Goal: Task Accomplishment & Management: Manage account settings

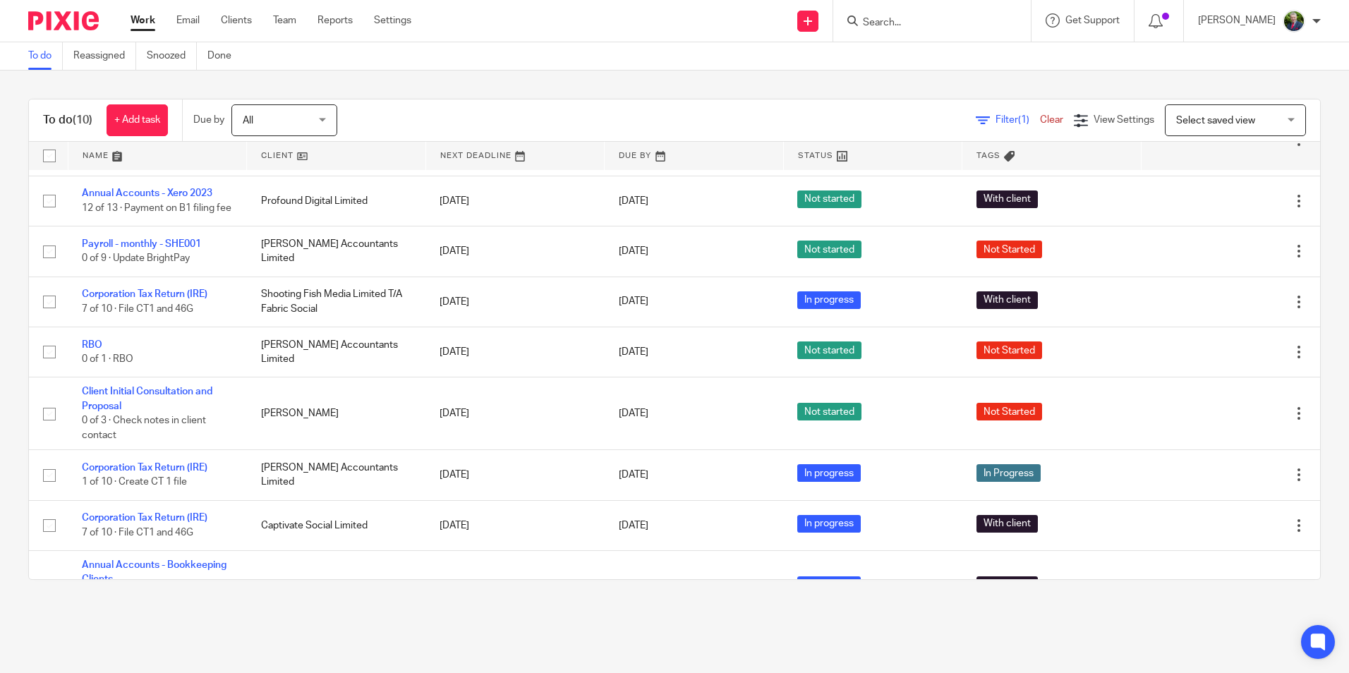
scroll to position [98, 0]
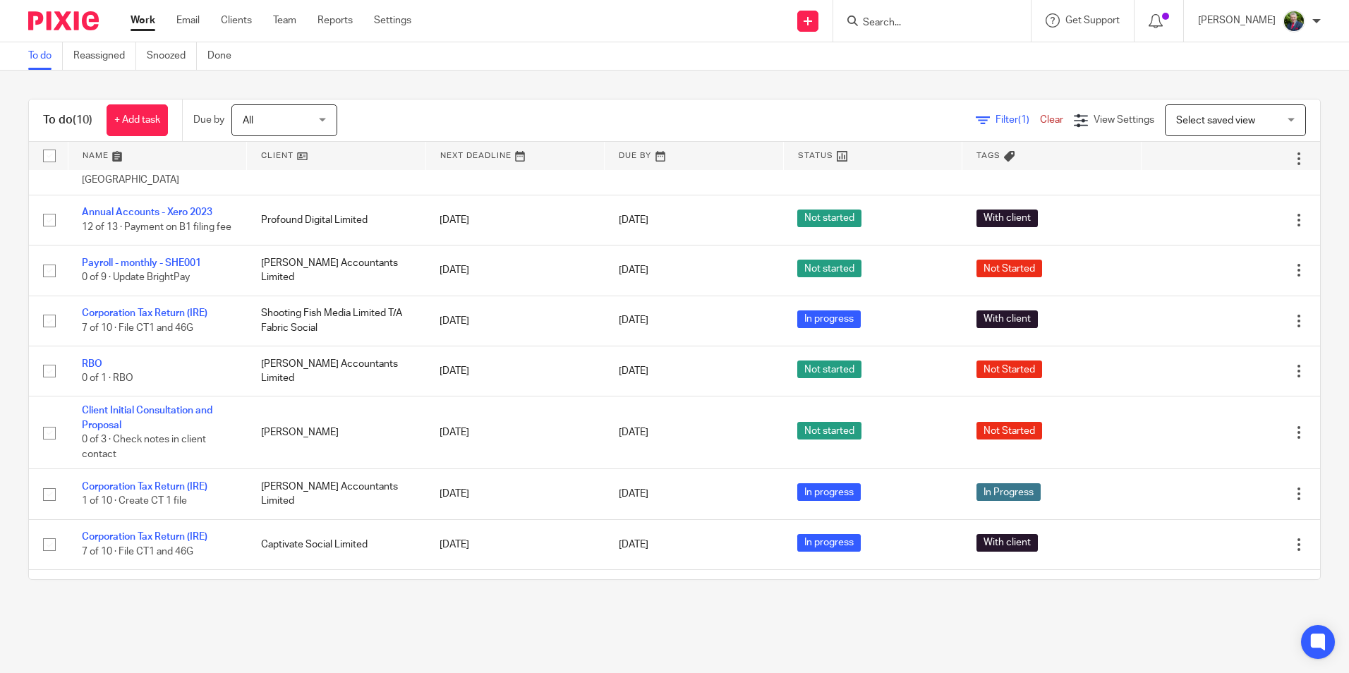
click at [12, 334] on div "To do (10) + Add task Due by All All Today Tomorrow This week Next week This mo…" at bounding box center [674, 340] width 1349 height 538
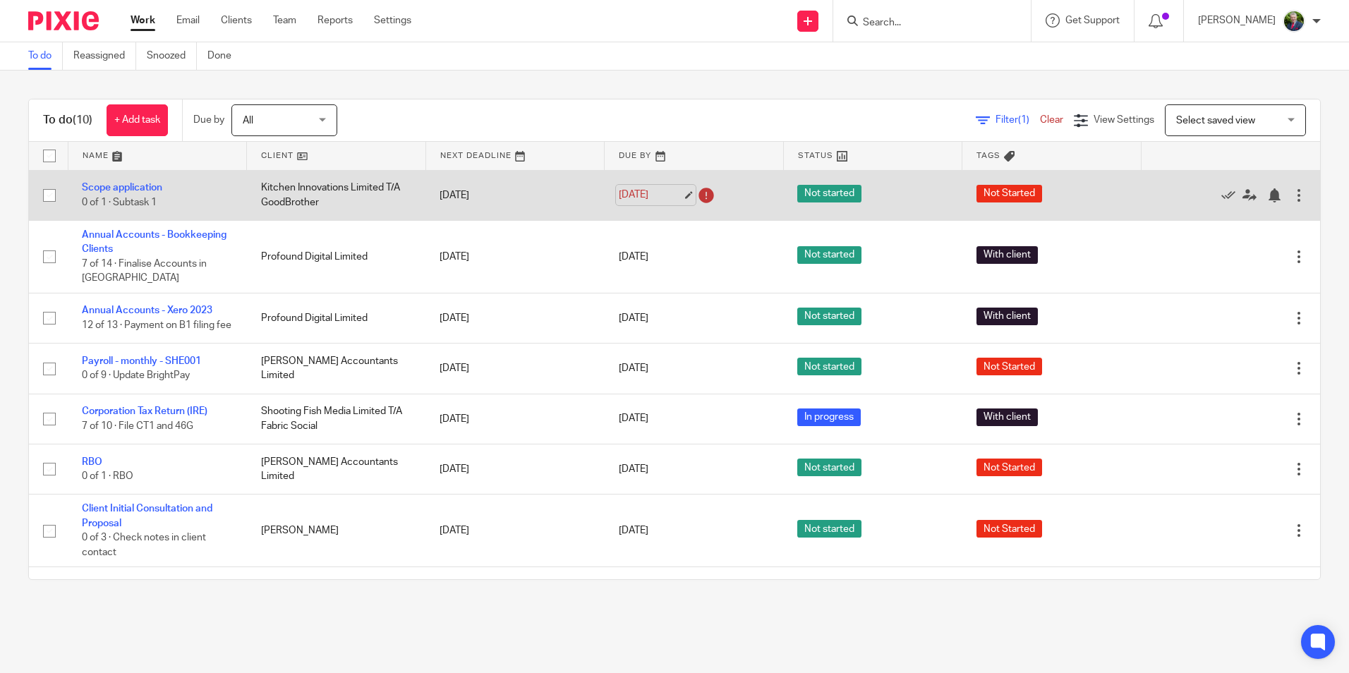
click at [667, 192] on link "16 Sep 2025" at bounding box center [650, 195] width 63 height 15
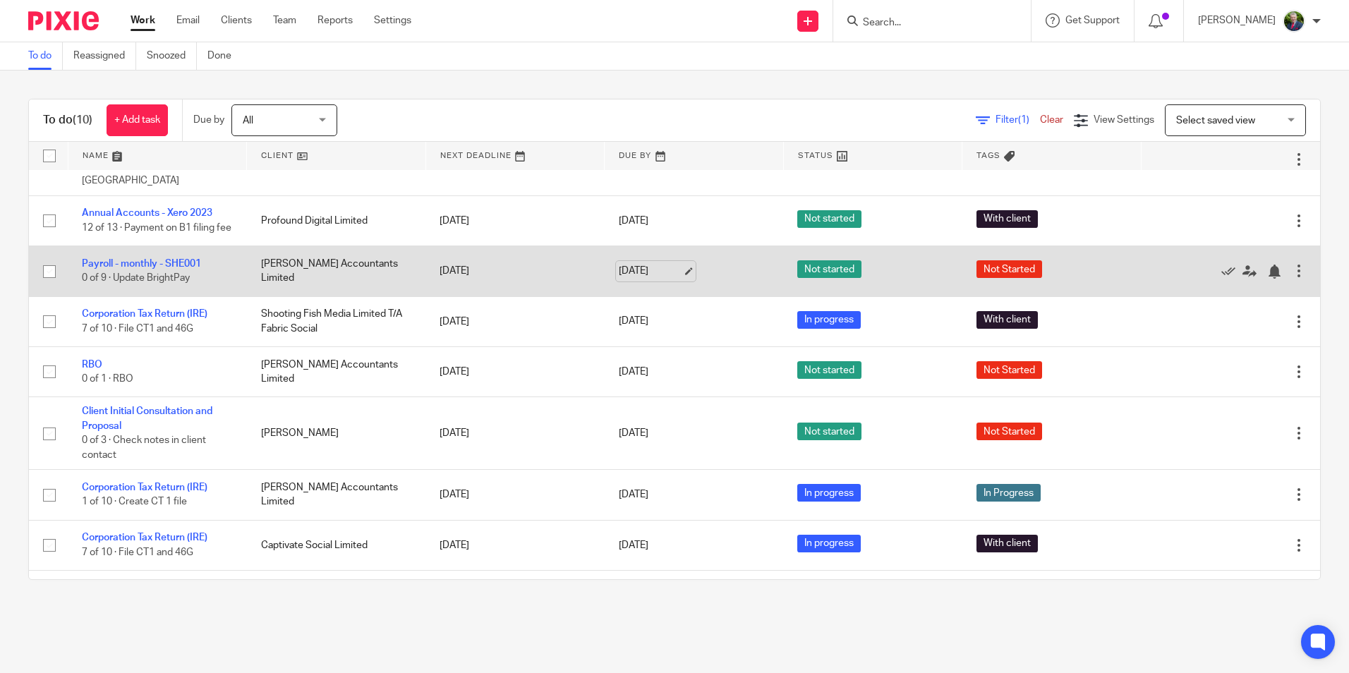
scroll to position [169, 0]
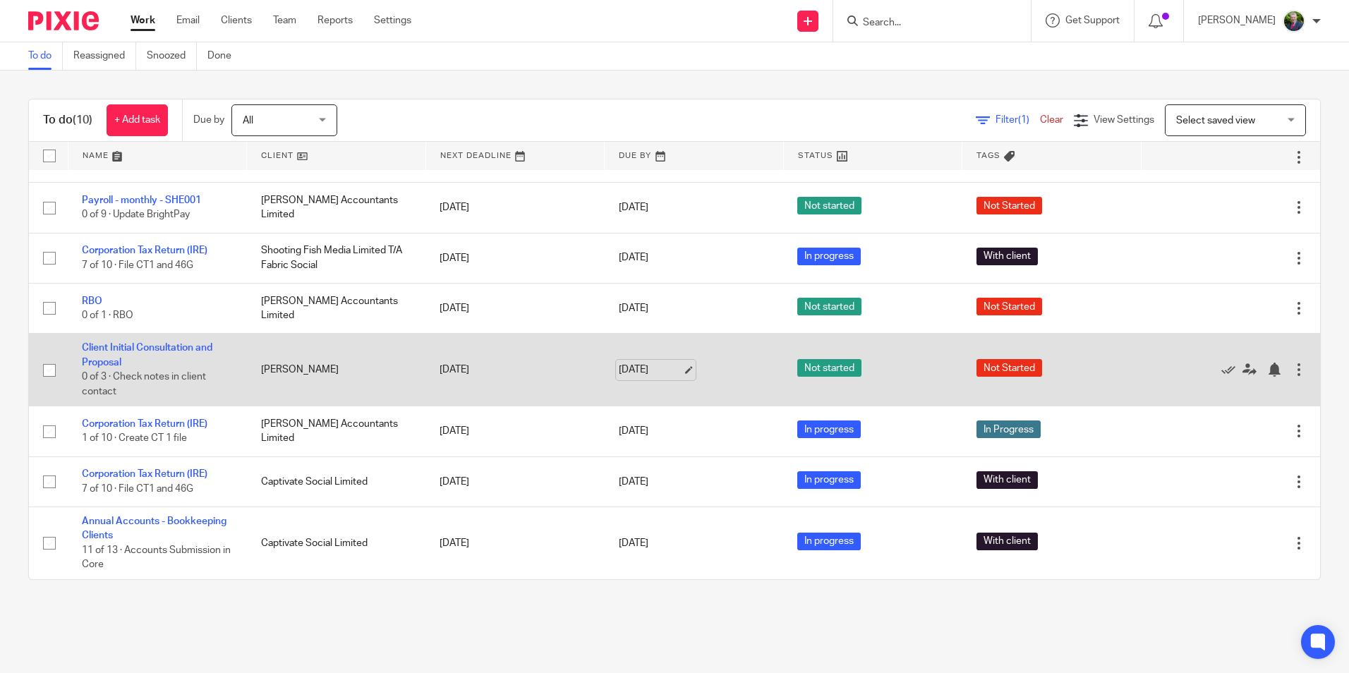
click at [667, 368] on link "26 Sep 2025" at bounding box center [650, 370] width 63 height 15
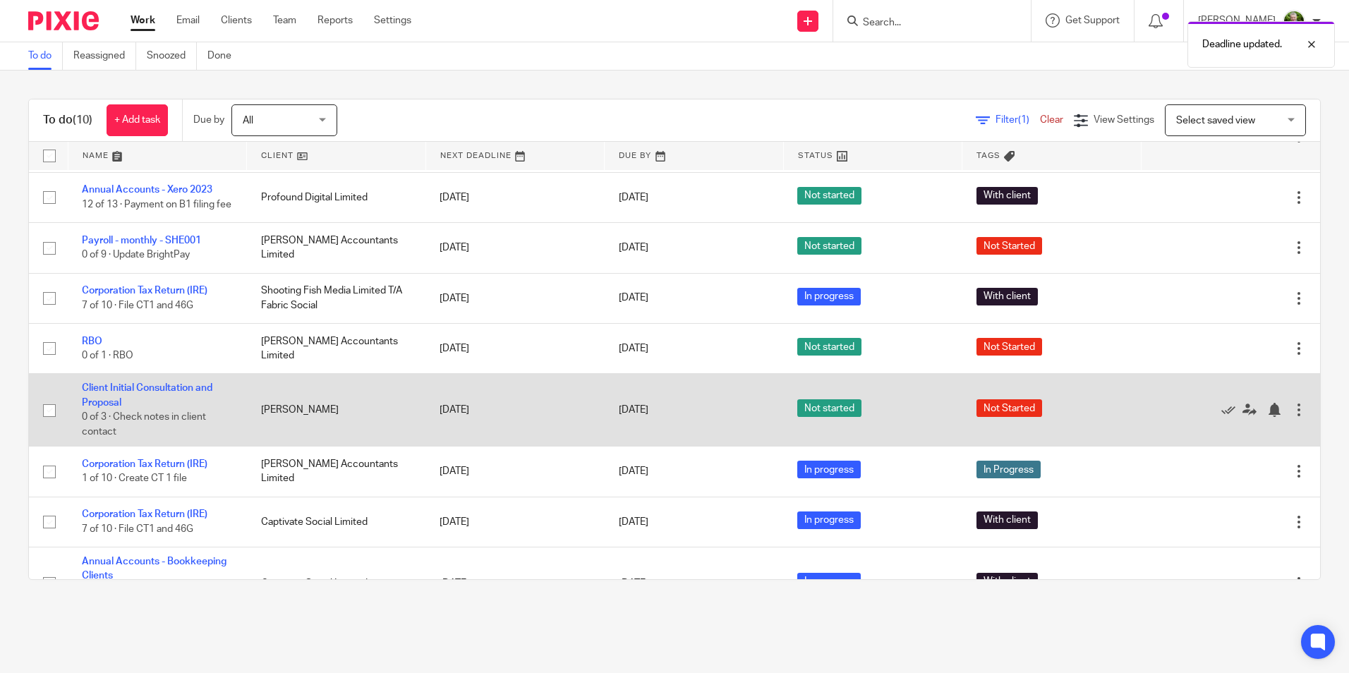
scroll to position [0, 0]
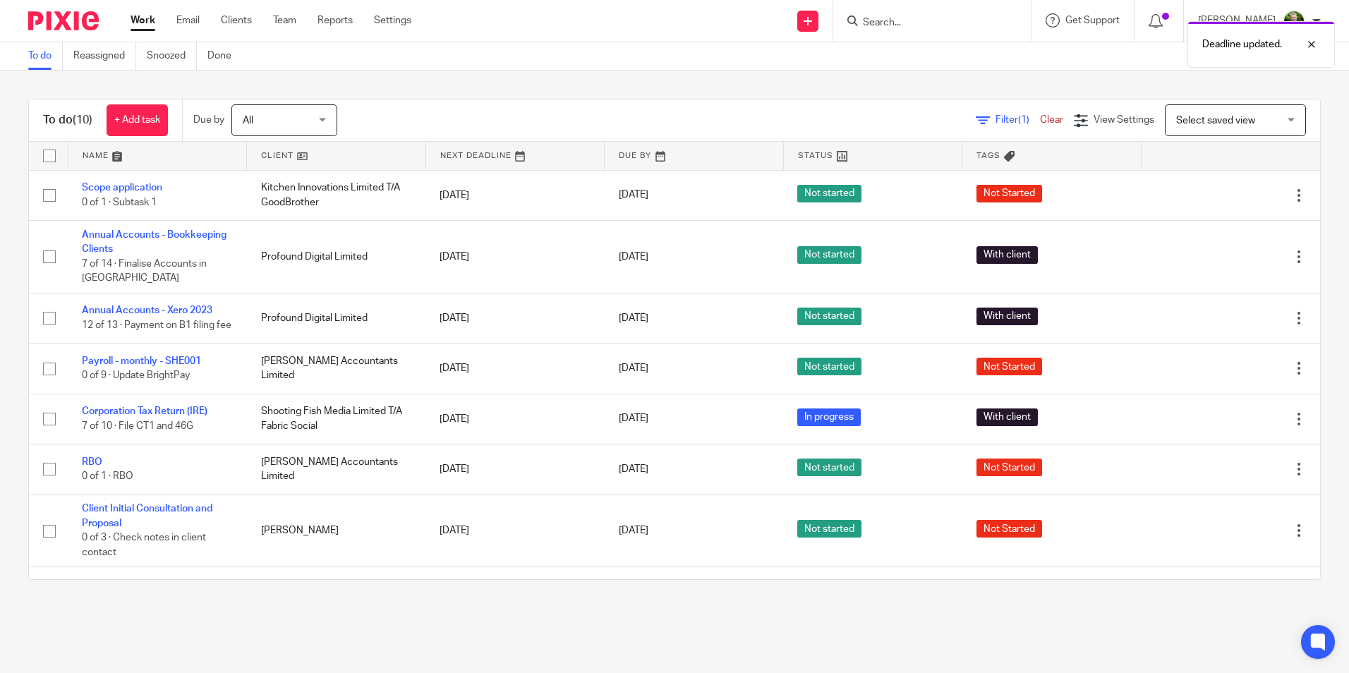
click at [333, 121] on div "All All" at bounding box center [284, 120] width 106 height 32
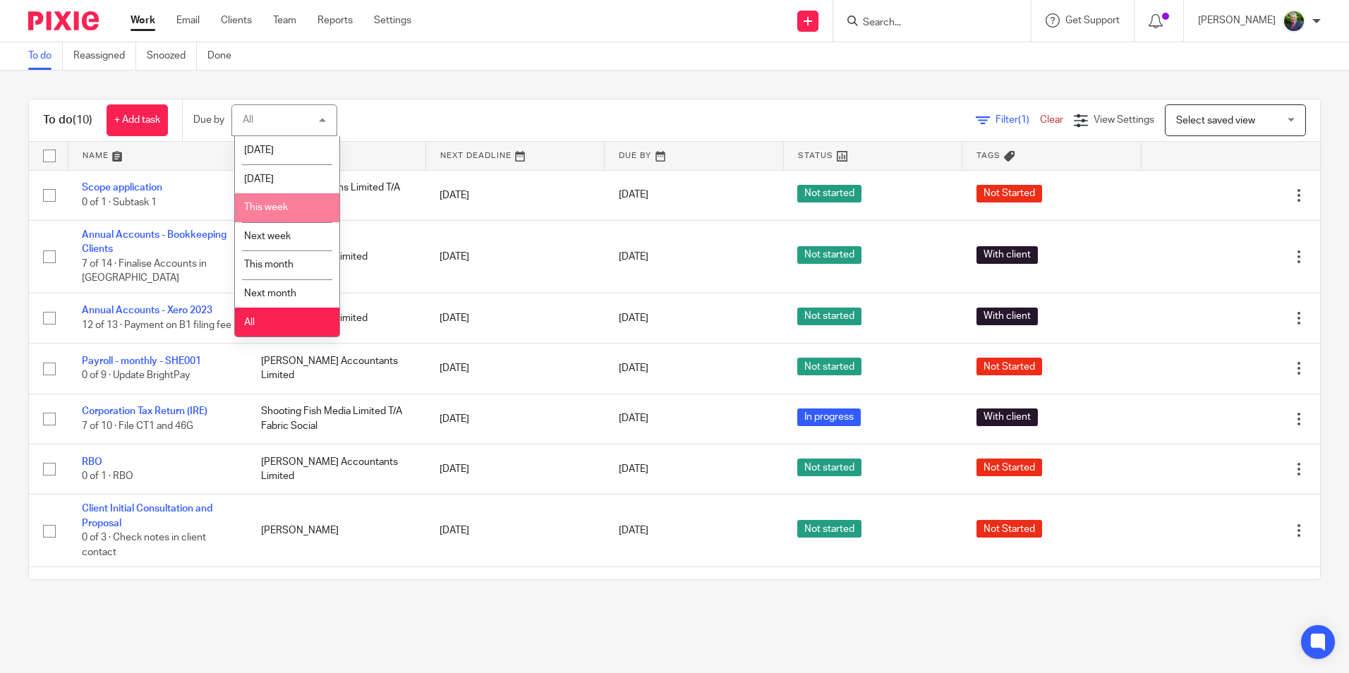
click at [282, 200] on li "This week" at bounding box center [287, 207] width 104 height 29
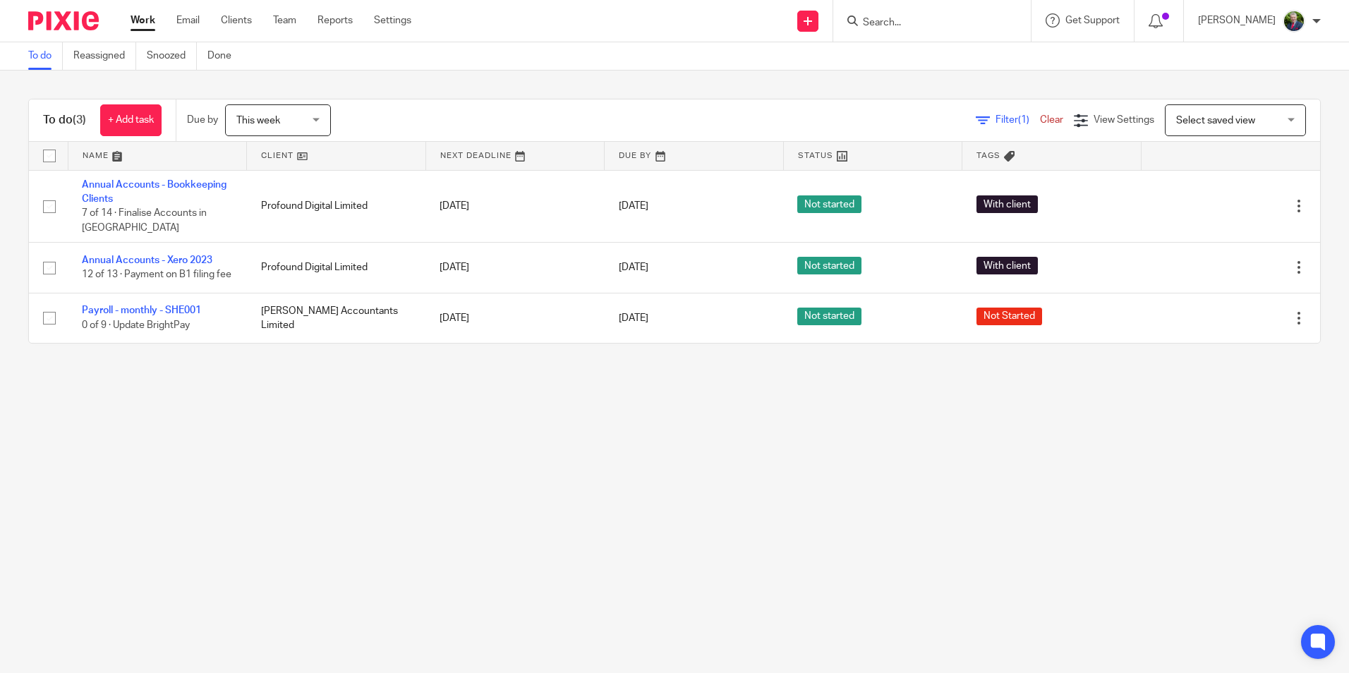
click at [296, 111] on span "This week" at bounding box center [273, 120] width 75 height 30
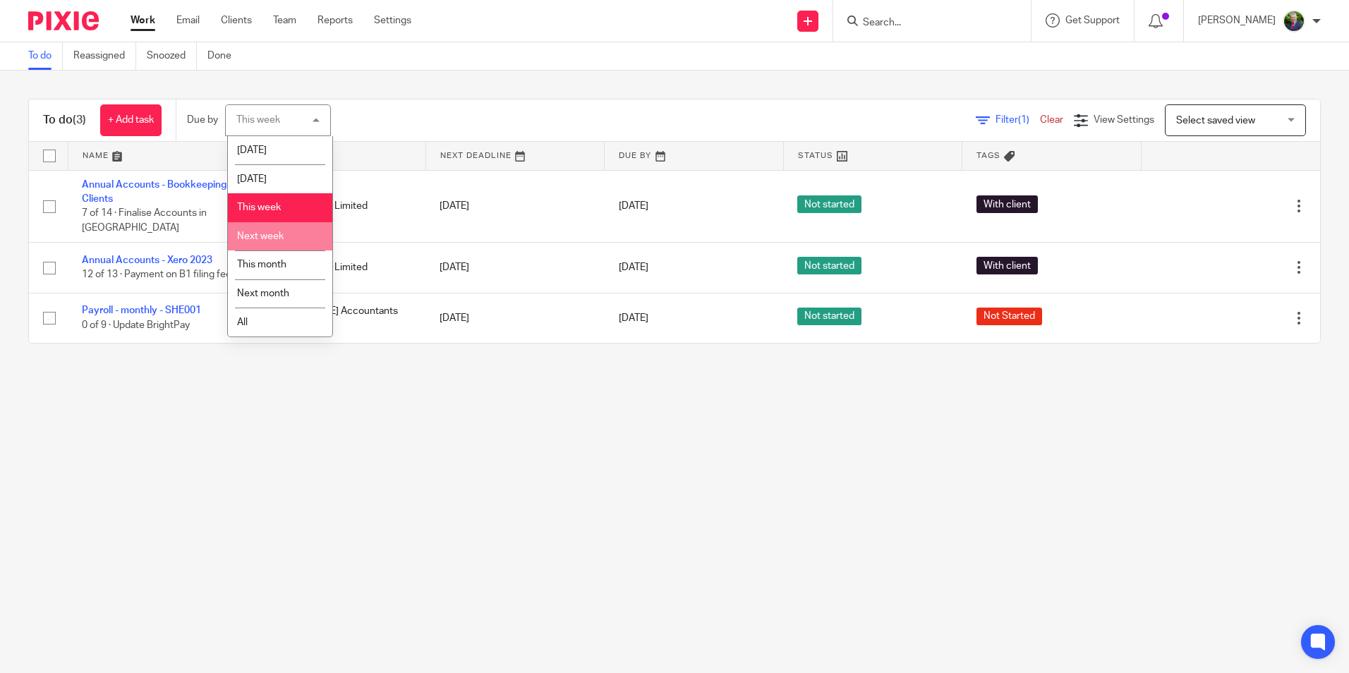
click at [283, 234] on span "Next week" at bounding box center [260, 236] width 47 height 10
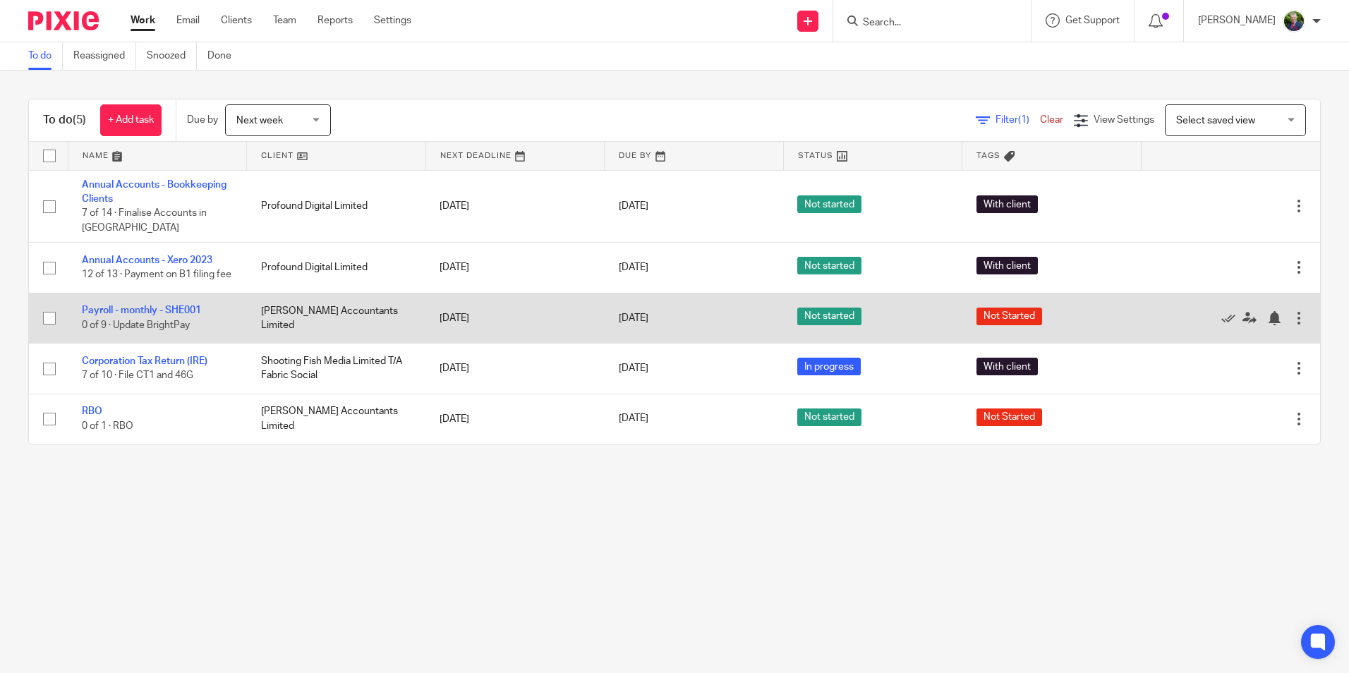
click at [962, 293] on td "Not Started" at bounding box center [1051, 318] width 179 height 50
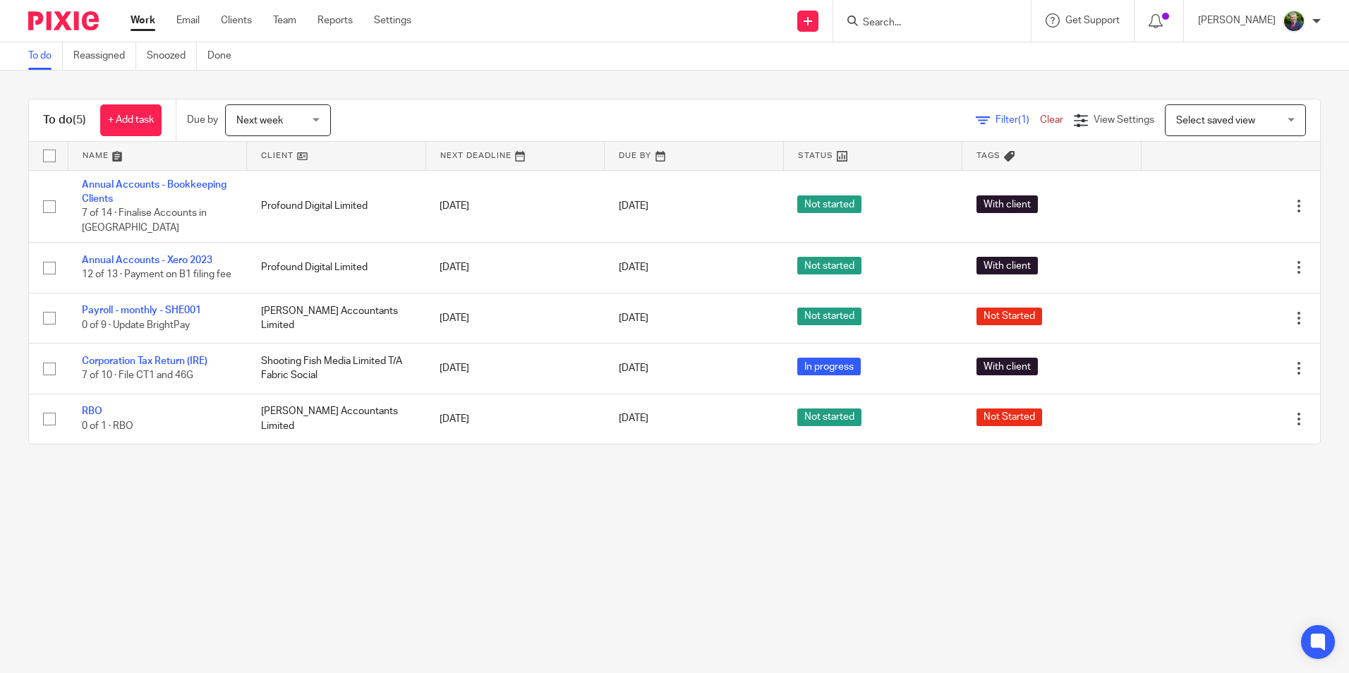
click at [352, 630] on main "To do Reassigned Snoozed Done To do (5) + Add task Due by Next week Next week […" at bounding box center [674, 336] width 1349 height 673
click at [395, 562] on main "To do Reassigned Snoozed Done To do (5) + Add task Due by Next week Next week […" at bounding box center [674, 336] width 1349 height 673
